Goal: Go to known website: Go to known website

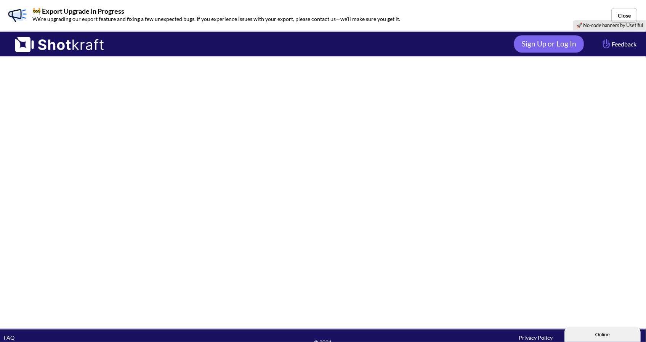
drag, startPoint x: 80, startPoint y: 88, endPoint x: 420, endPoint y: 2, distance: 350.7
click at [82, 88] on div at bounding box center [323, 193] width 646 height 271
